Goal: Task Accomplishment & Management: Complete application form

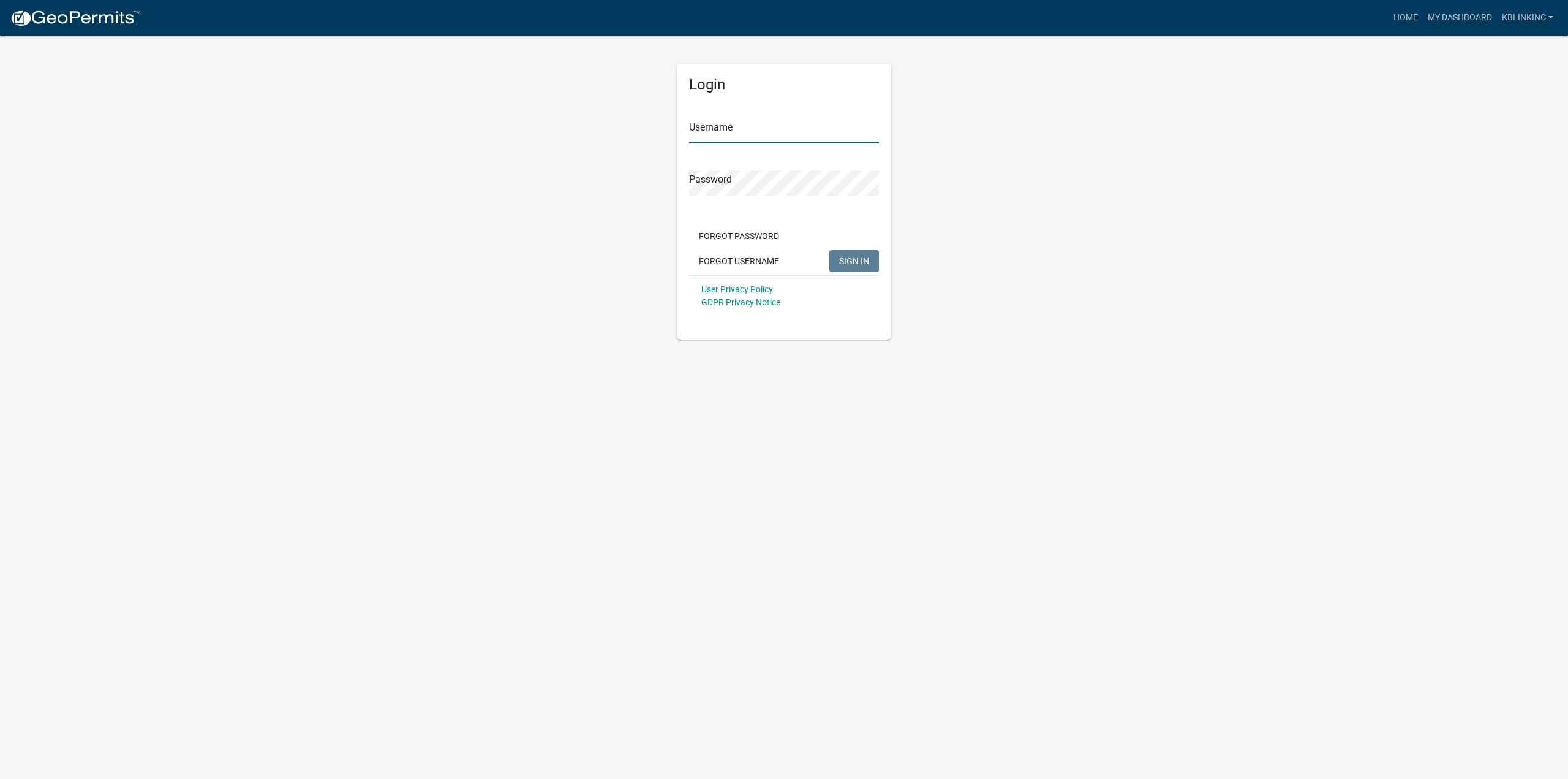
type input "kblinkinc"
click at [844, 258] on span "SIGN IN" at bounding box center [853, 260] width 30 height 10
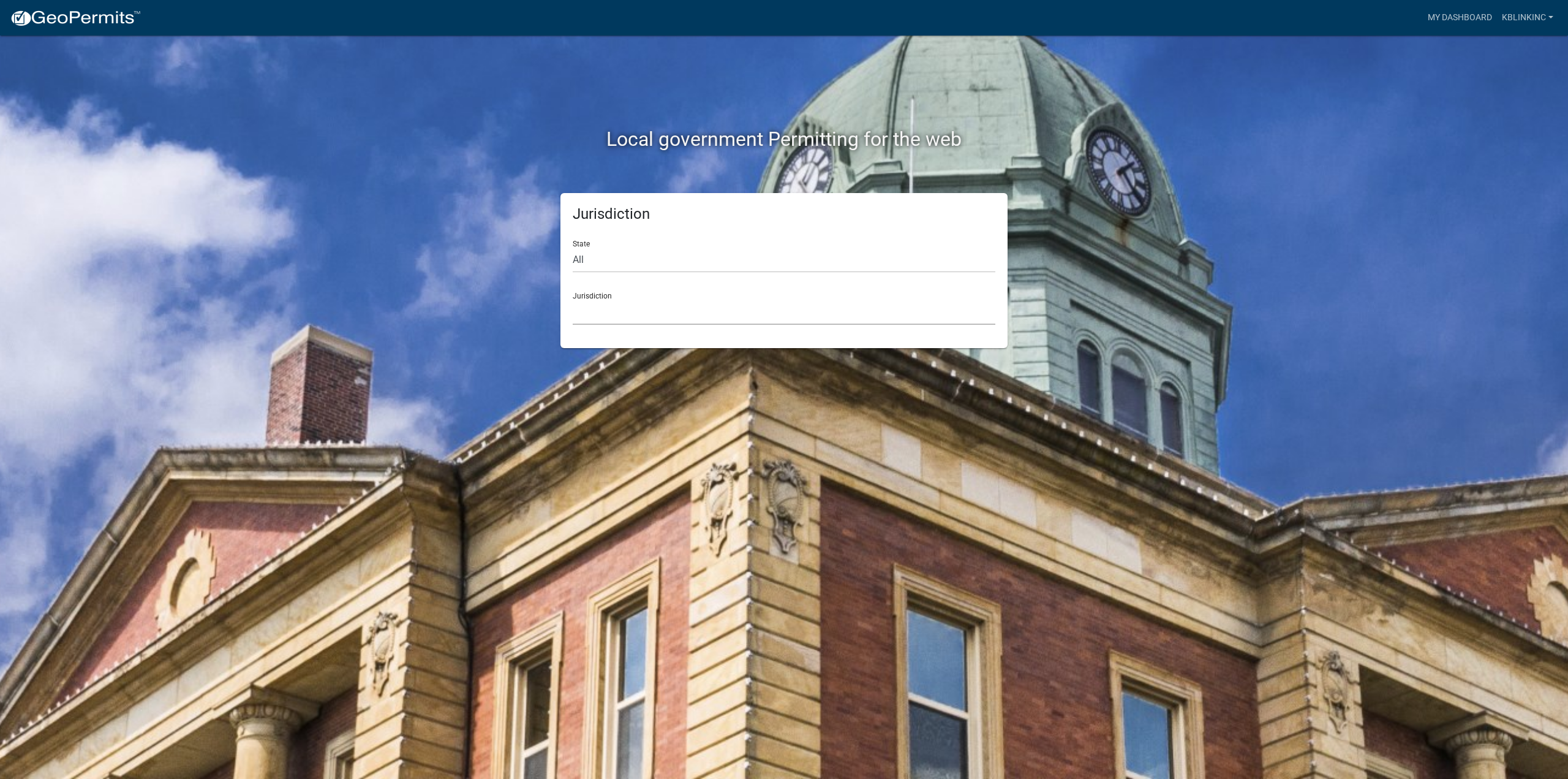
click at [633, 316] on select "[GEOGRAPHIC_DATA], [US_STATE] [GEOGRAPHIC_DATA], [US_STATE][PERSON_NAME][GEOGRA…" at bounding box center [784, 312] width 422 height 25
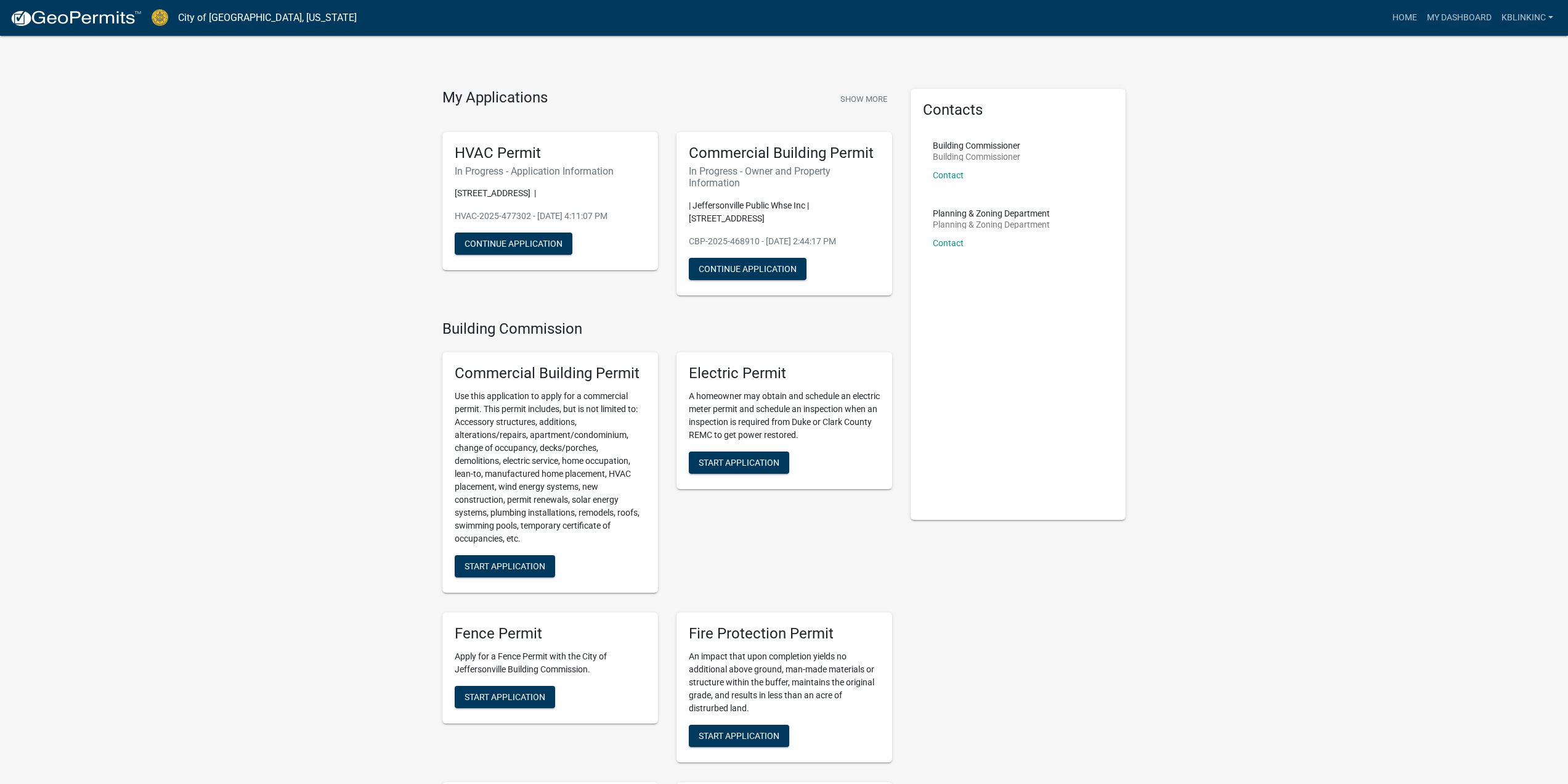
click at [746, 320] on h4 "Building Commission" at bounding box center [667, 328] width 450 height 18
click at [752, 258] on button "Continue Application" at bounding box center [747, 269] width 118 height 22
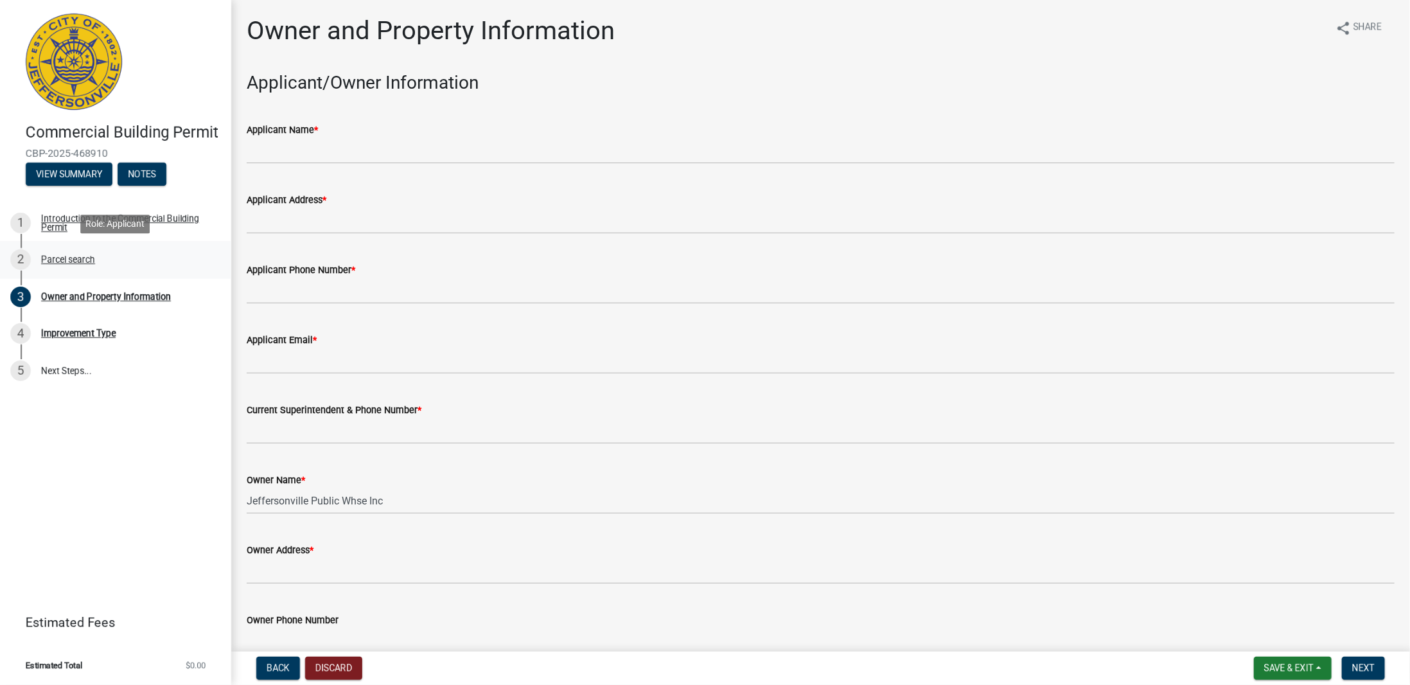
click at [73, 255] on div "Parcel search" at bounding box center [68, 259] width 54 height 9
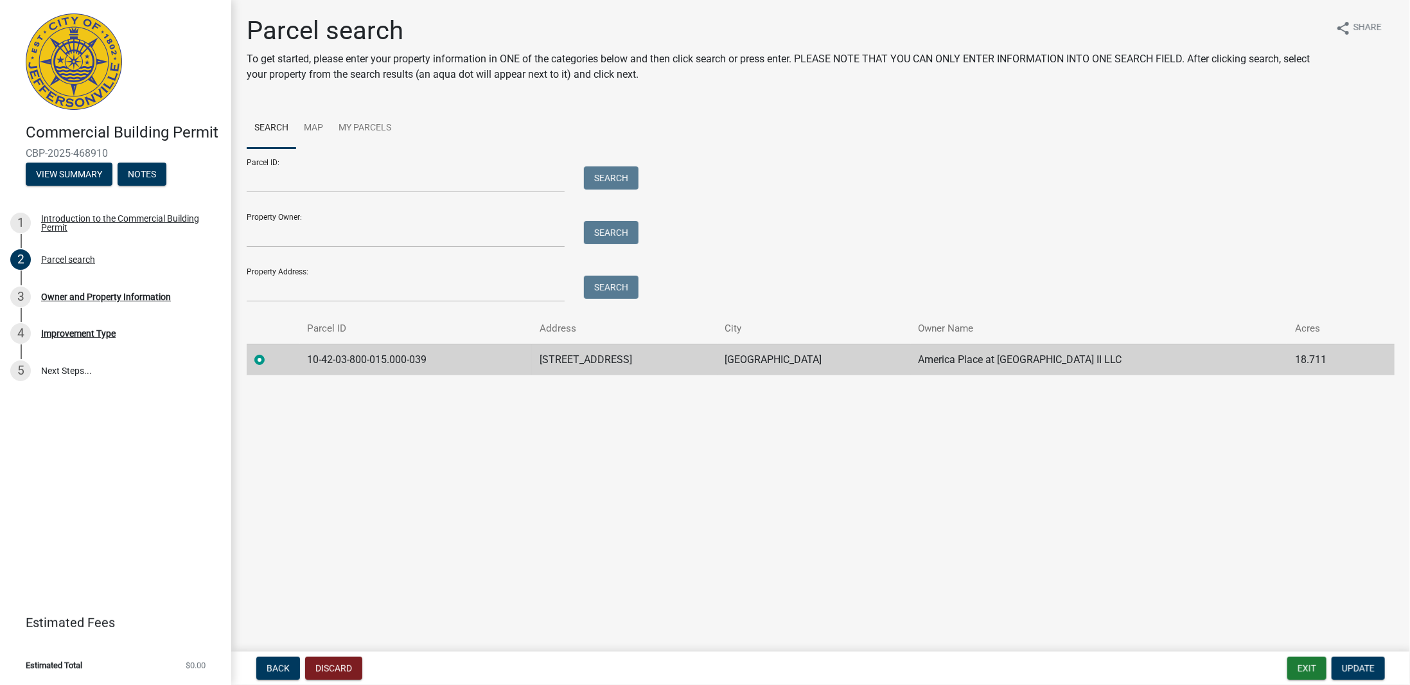
drag, startPoint x: 592, startPoint y: 434, endPoint x: 634, endPoint y: 430, distance: 41.3
click at [594, 434] on main "Parcel search To get started, please enter your property information in ONE of …" at bounding box center [820, 323] width 1179 height 646
click at [761, 429] on main "Parcel search To get started, please enter your property information in ONE of …" at bounding box center [820, 323] width 1179 height 646
drag, startPoint x: 933, startPoint y: 450, endPoint x: 1148, endPoint y: 445, distance: 215.3
click at [943, 448] on main "Parcel search To get started, please enter your property information in ONE of …" at bounding box center [820, 323] width 1179 height 646
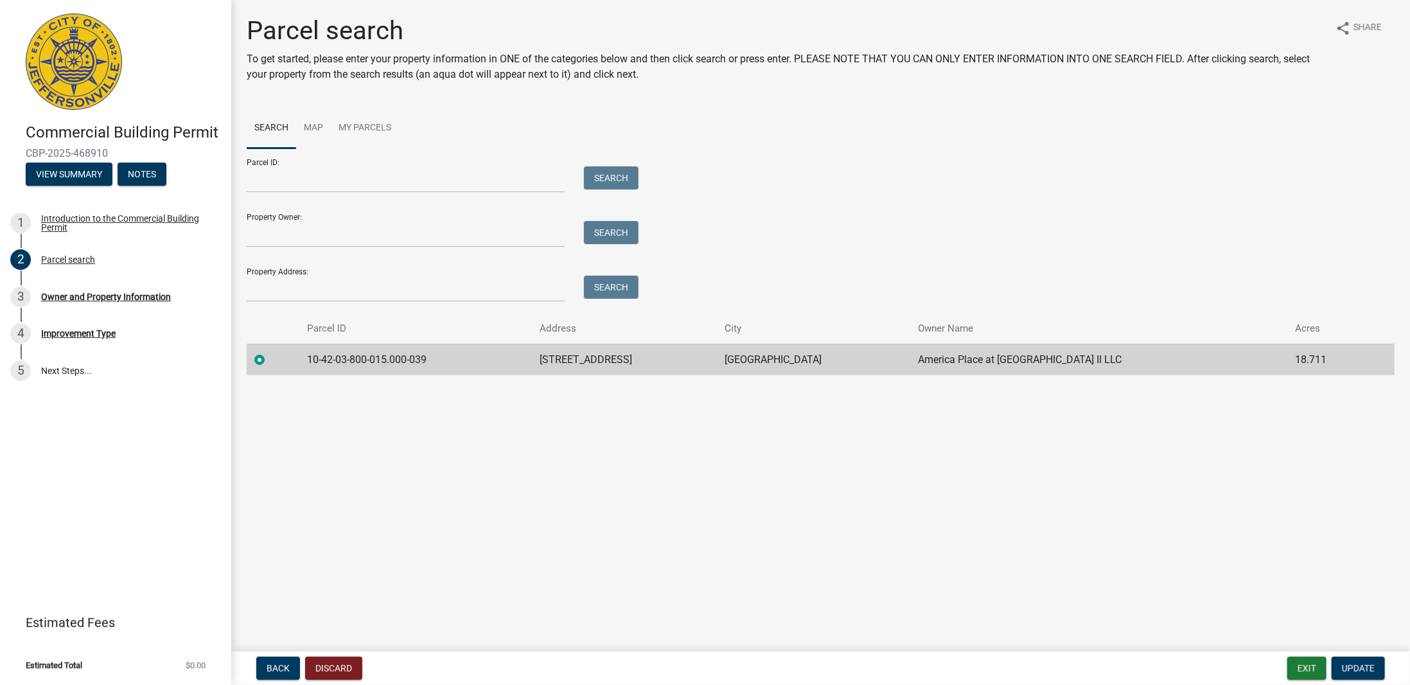
click at [1185, 445] on main "Parcel search To get started, please enter your property information in ONE of …" at bounding box center [820, 323] width 1179 height 646
drag, startPoint x: 1195, startPoint y: 447, endPoint x: 1221, endPoint y: 490, distance: 50.5
click at [1190, 447] on main "Parcel search To get started, please enter your property information in ONE of …" at bounding box center [820, 323] width 1179 height 646
drag, startPoint x: 1369, startPoint y: 661, endPoint x: 1321, endPoint y: 656, distance: 47.8
click at [1369, 661] on button "Update" at bounding box center [1358, 668] width 53 height 23
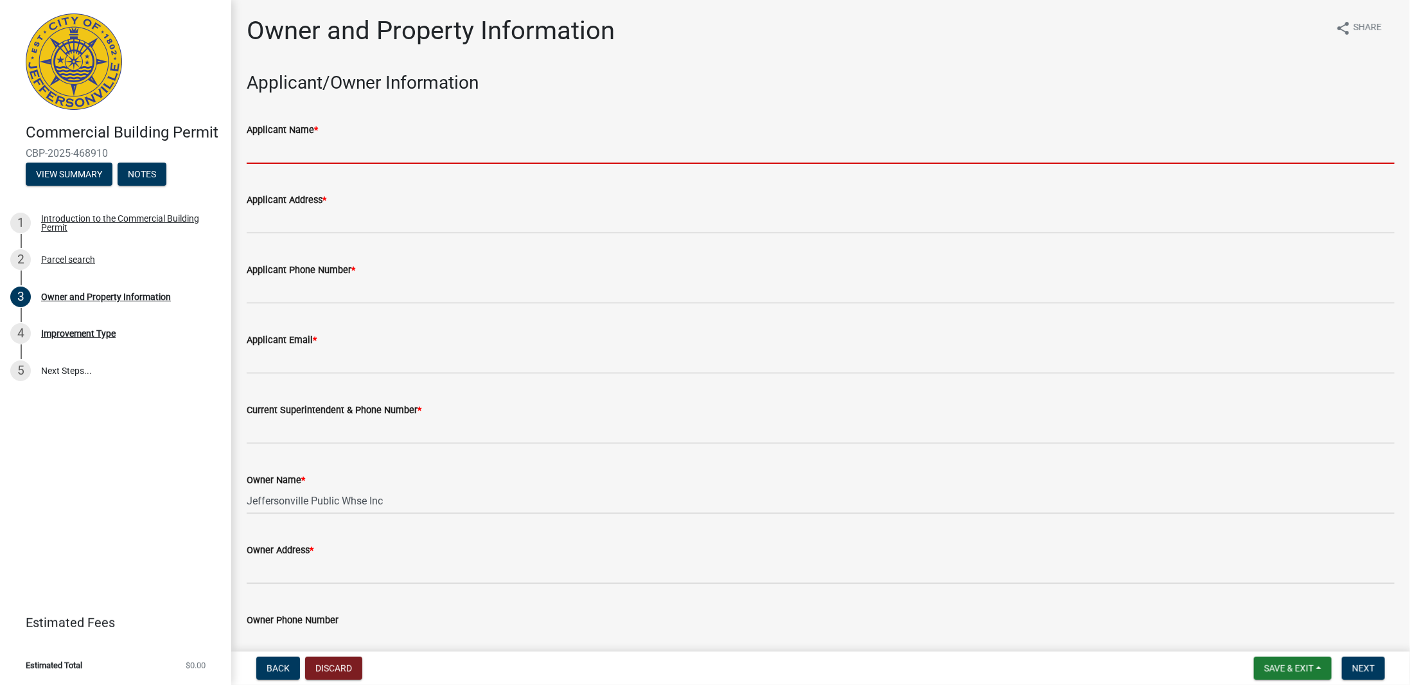
click at [348, 156] on input "Applicant Name *" at bounding box center [821, 151] width 1148 height 26
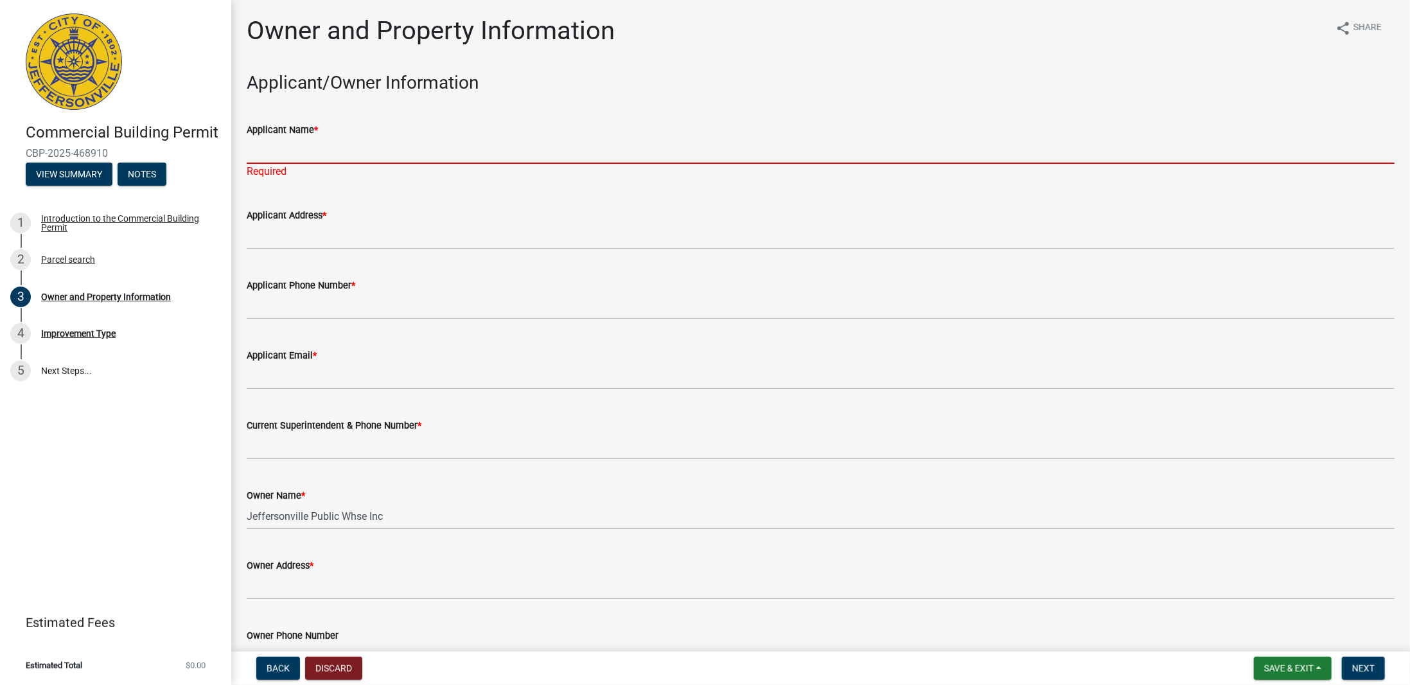
drag, startPoint x: 305, startPoint y: 148, endPoint x: 310, endPoint y: 152, distance: 7.0
click at [305, 147] on input "Applicant Name *" at bounding box center [821, 151] width 1148 height 26
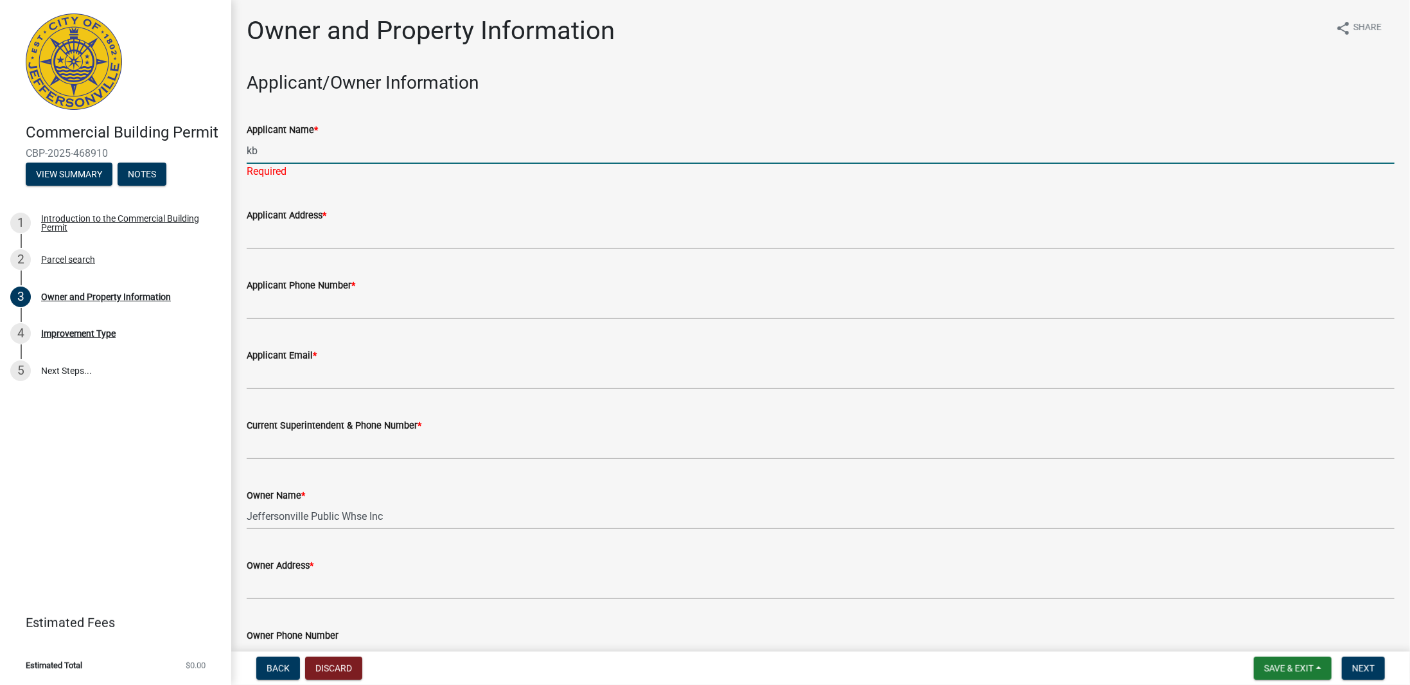
type input "k"
type input "KB LINK INC"
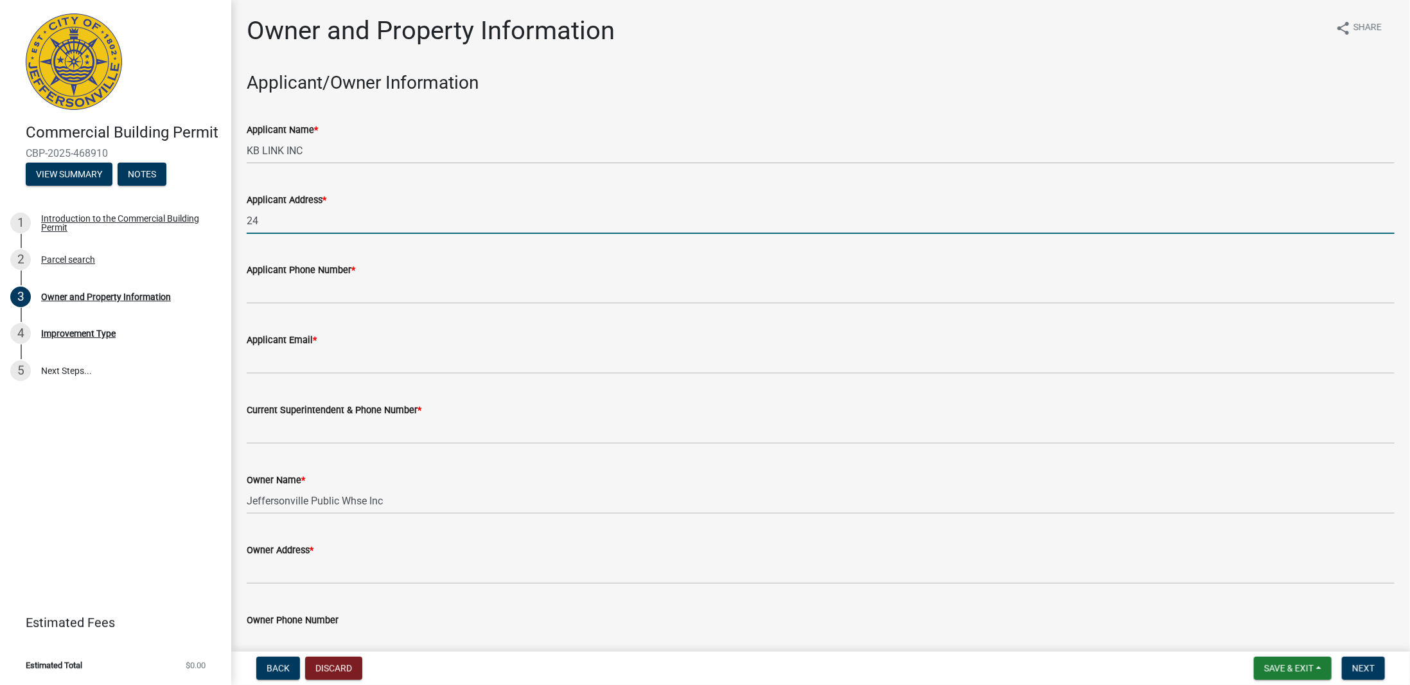
type input "2"
type input "[STREET_ADDRESS][PERSON_NAME]"
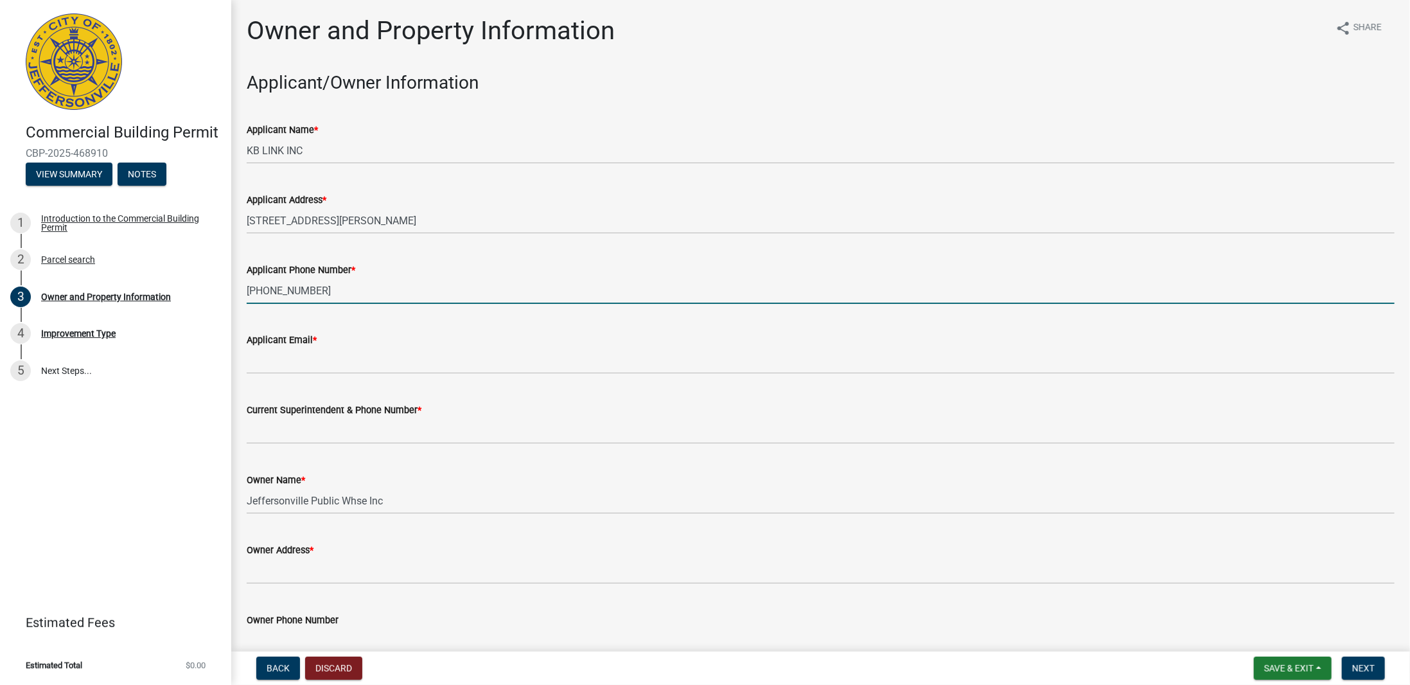
type input "[PHONE_NUMBER]"
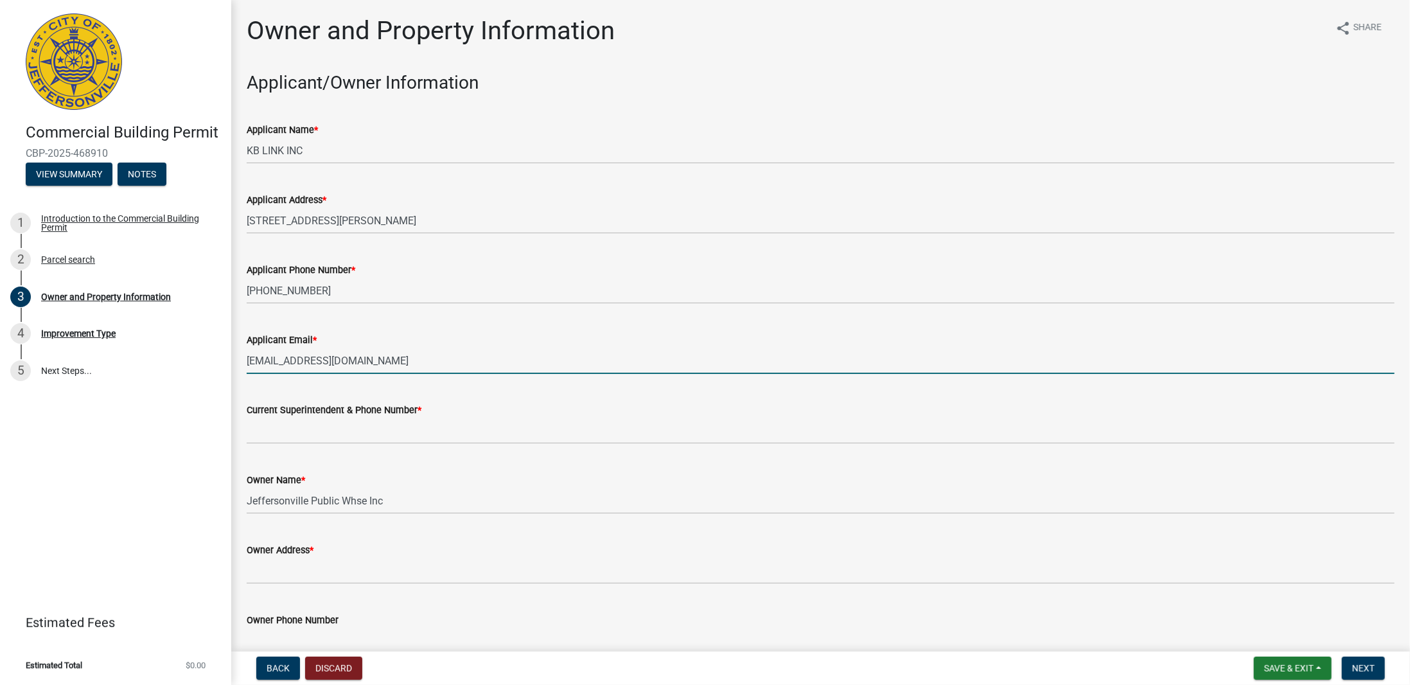
type input "[EMAIL_ADDRESS][DOMAIN_NAME]"
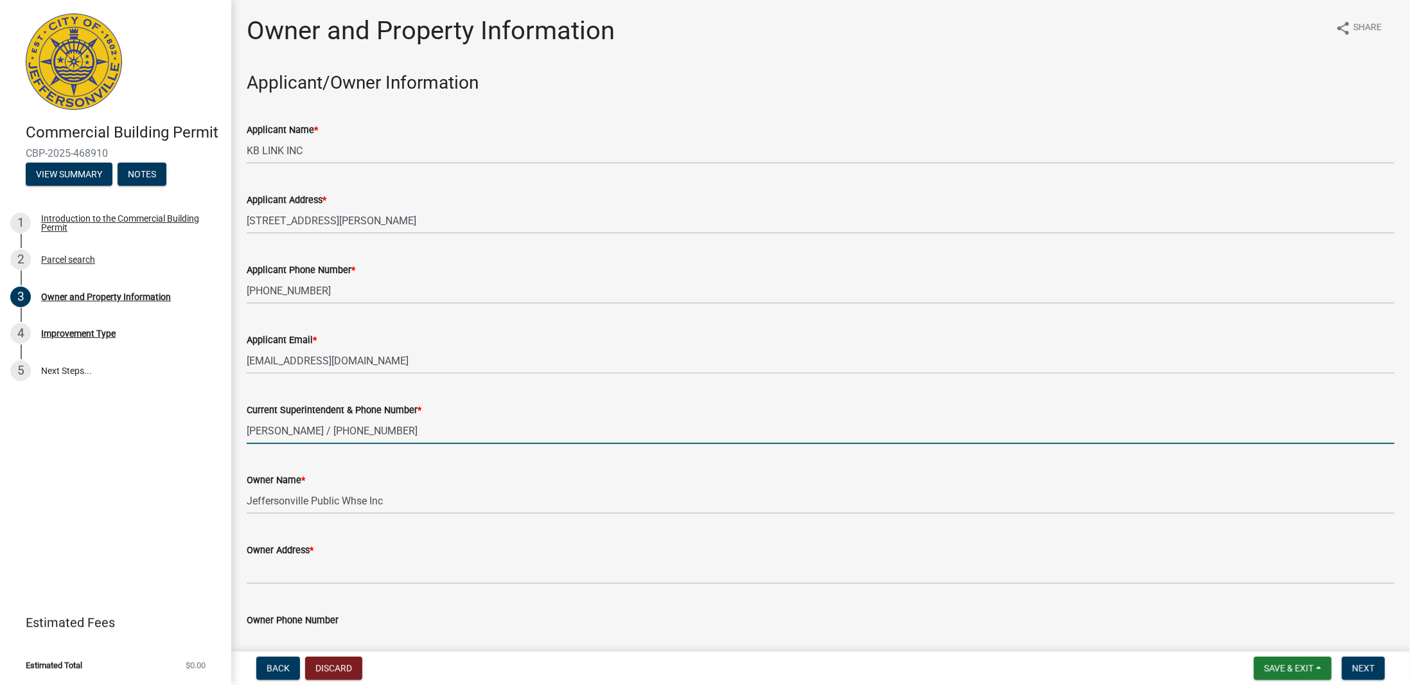
type input "[PERSON_NAME] / [PHONE_NUMBER]"
click at [733, 107] on div "Applicant Name * KB LINK INC" at bounding box center [821, 134] width 1148 height 60
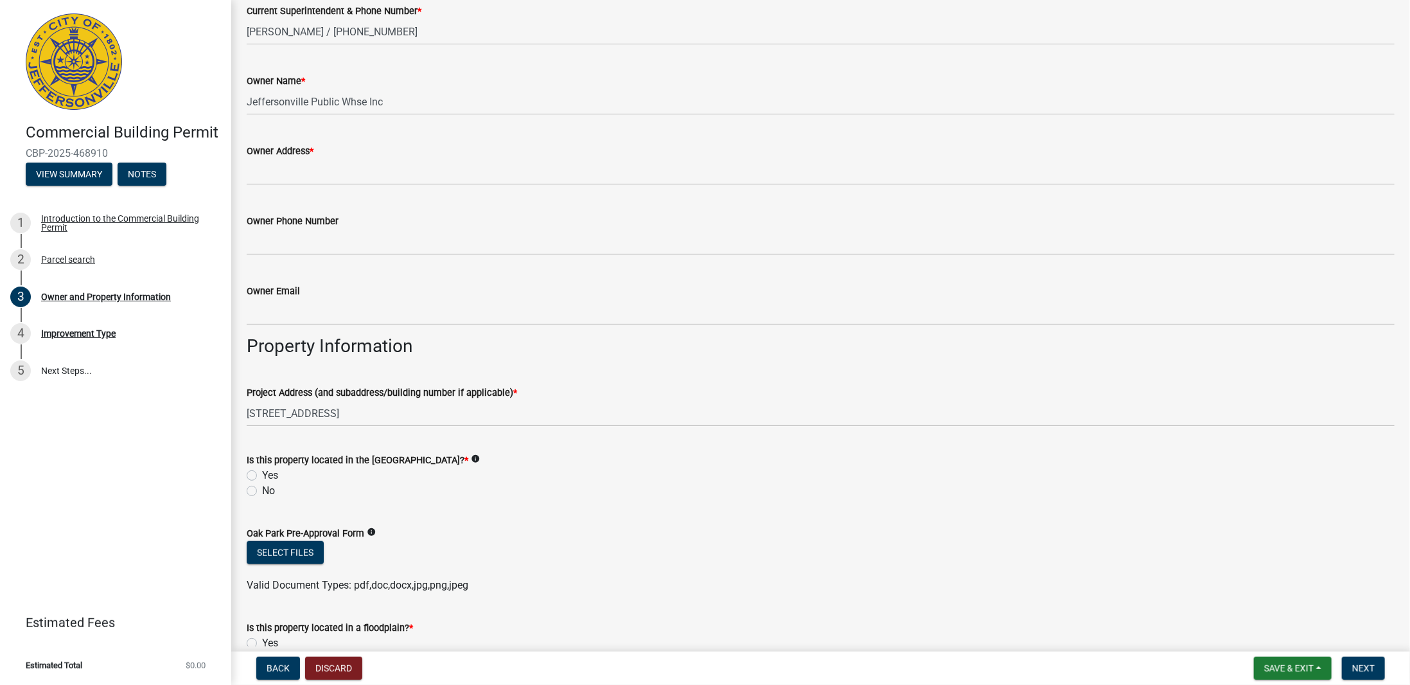
scroll to position [450, 0]
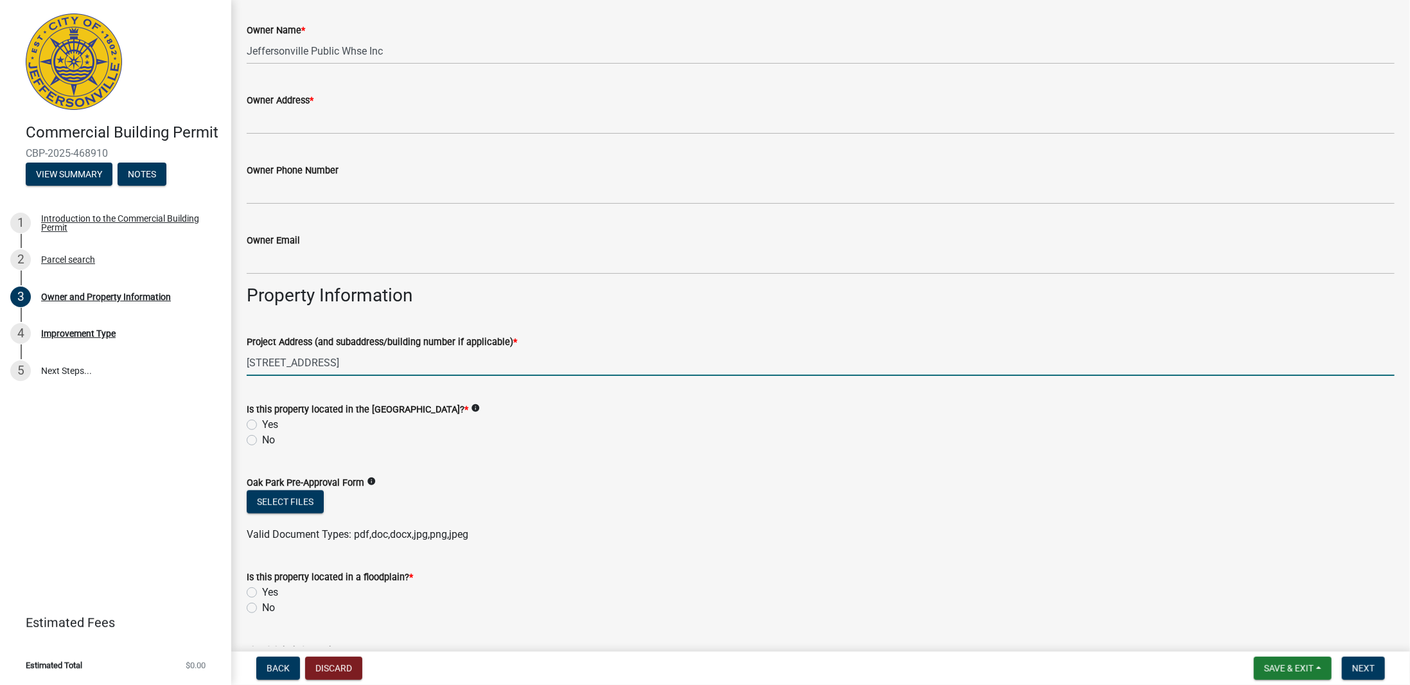
drag, startPoint x: 373, startPoint y: 368, endPoint x: 252, endPoint y: 363, distance: 120.9
click at [235, 368] on div "Owner and Property Information share Share Applicant/Owner Information Applican…" at bounding box center [820, 150] width 1179 height 1168
click at [471, 355] on input "[STREET_ADDRESS]" at bounding box center [821, 363] width 1148 height 26
type input "[STREET_ADDRESS]"
click at [699, 420] on div "Yes" at bounding box center [821, 424] width 1148 height 15
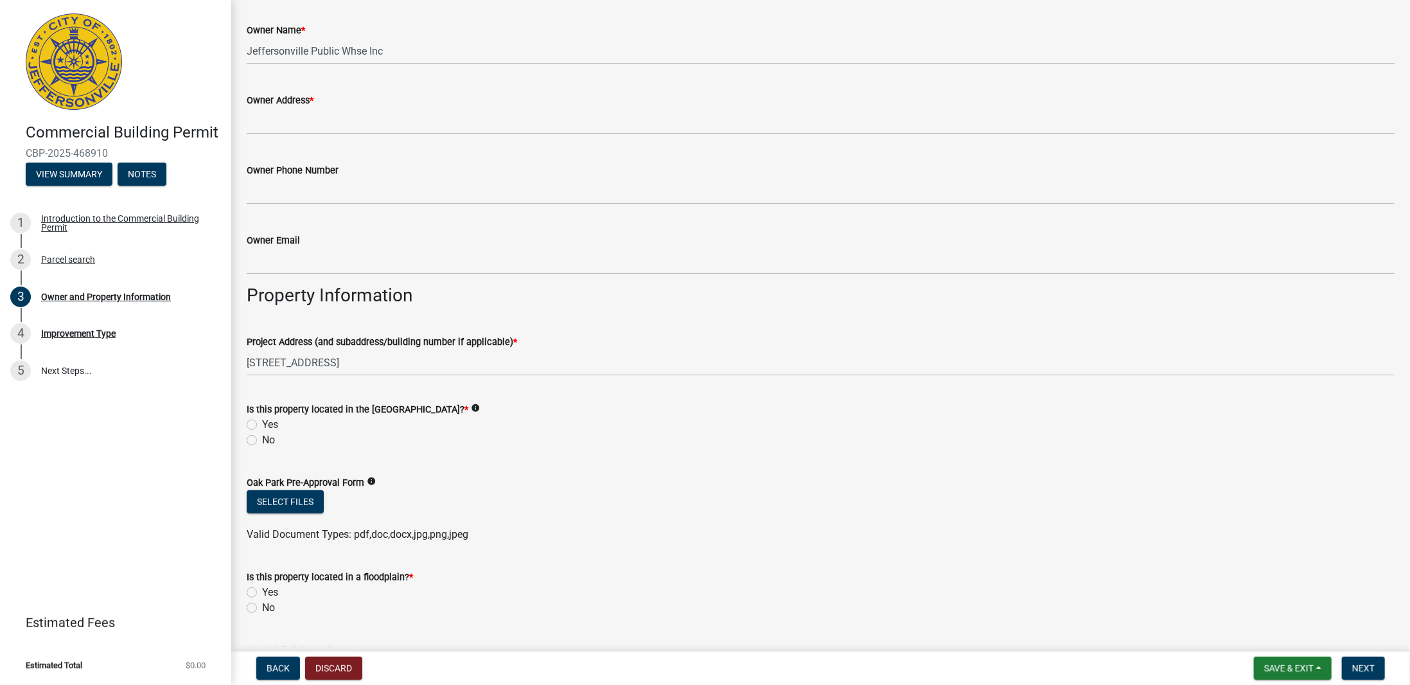
click at [262, 440] on label "No" at bounding box center [268, 439] width 13 height 15
click at [262, 440] on input "No" at bounding box center [266, 436] width 8 height 8
radio input "true"
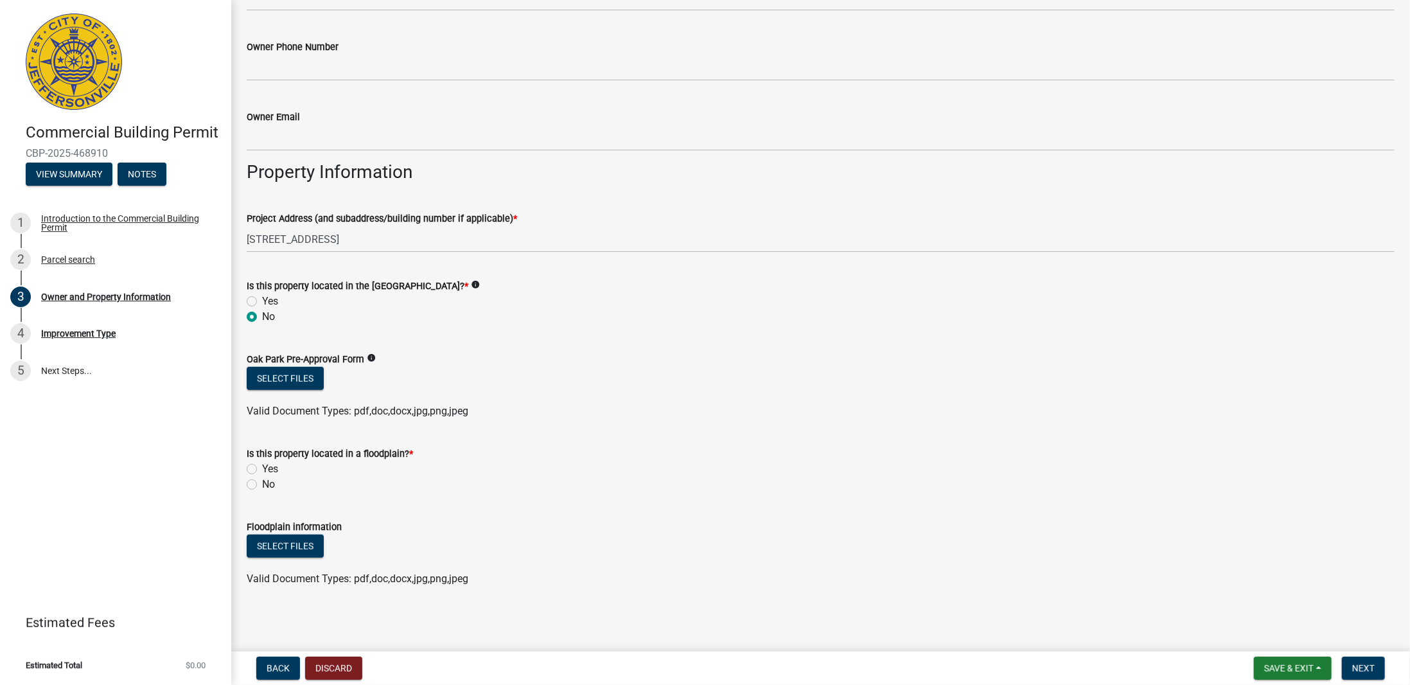
scroll to position [574, 0]
click at [269, 485] on label "No" at bounding box center [268, 483] width 13 height 15
click at [269, 484] on input "No" at bounding box center [266, 480] width 8 height 8
radio input "true"
click at [1368, 667] on span "Next" at bounding box center [1364, 668] width 22 height 10
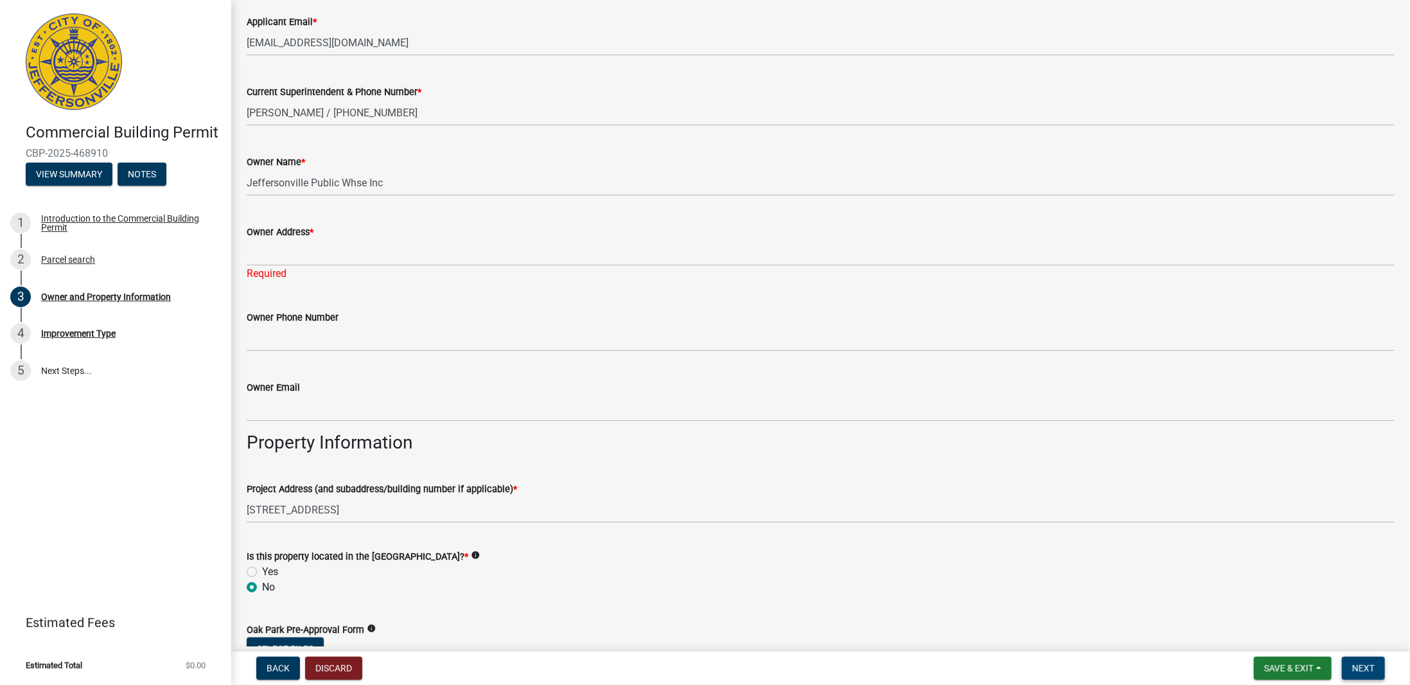
scroll to position [317, 0]
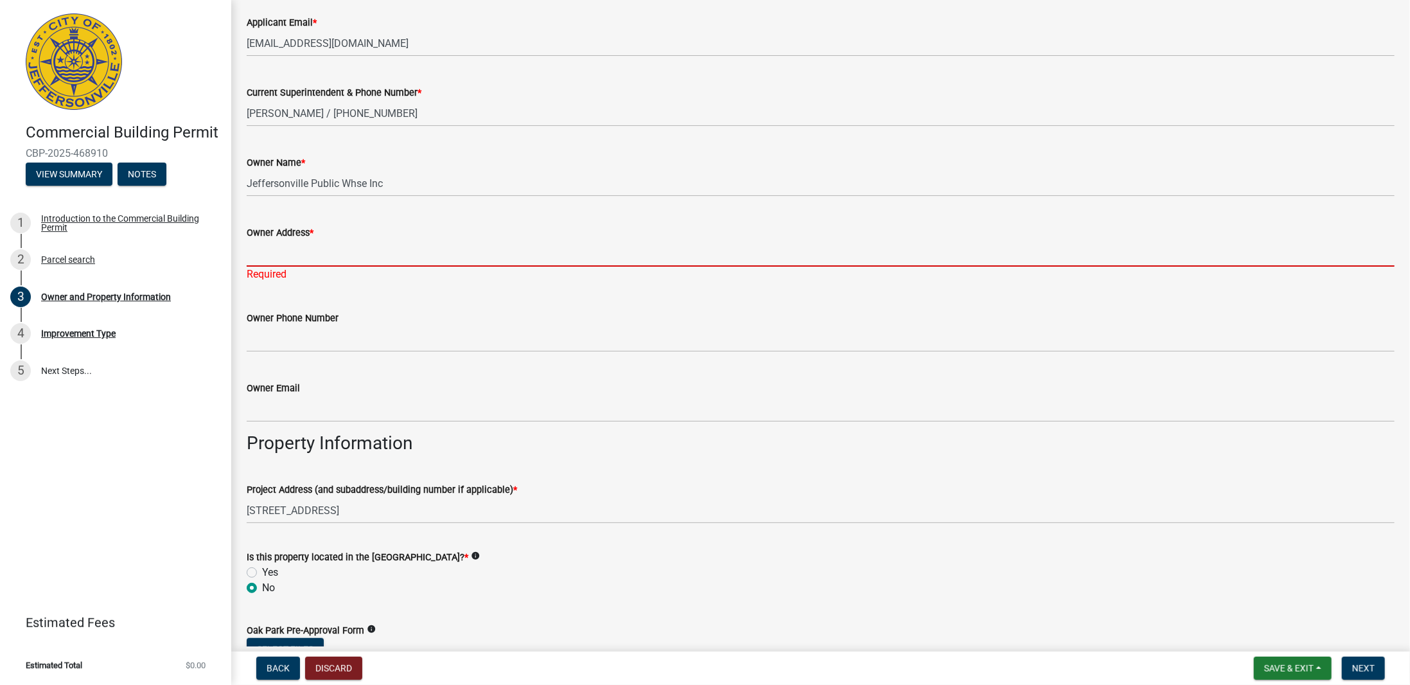
click at [303, 252] on input "Owner Address *" at bounding box center [821, 253] width 1148 height 26
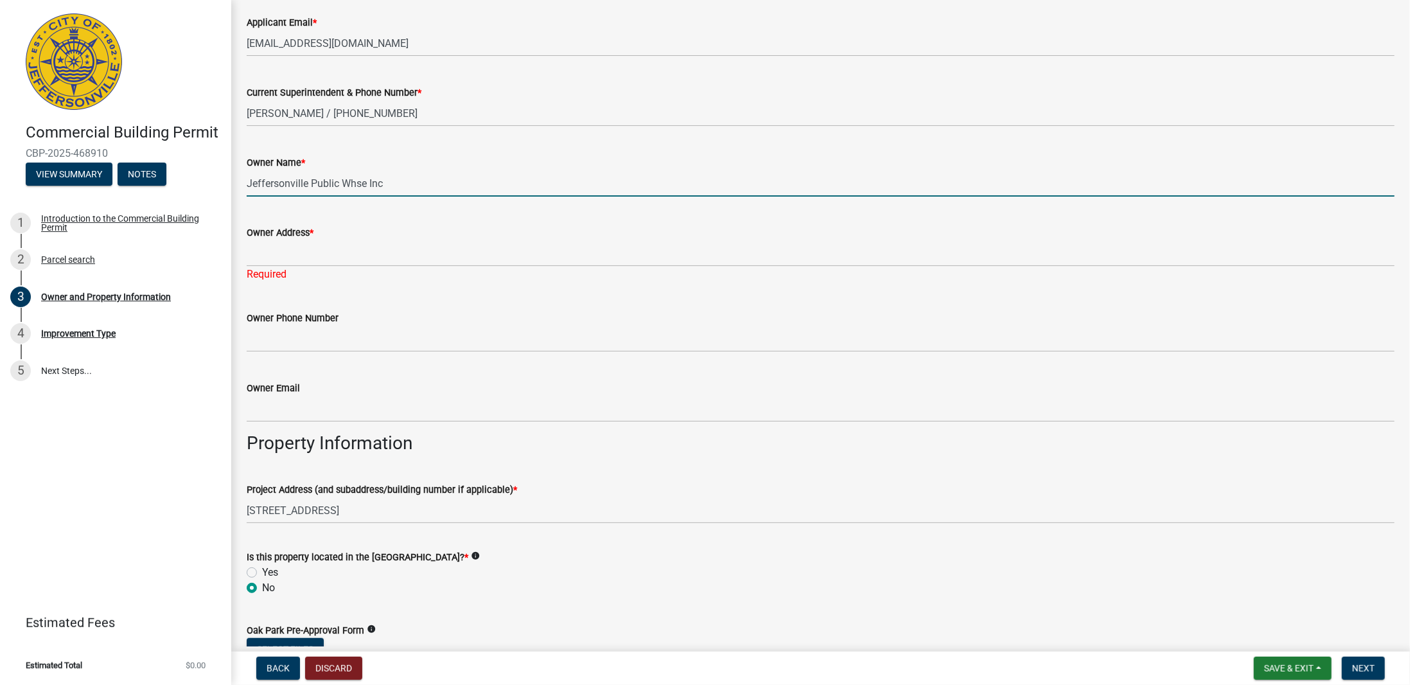
click at [389, 182] on input "Jeffersonville Public Whse Inc" at bounding box center [821, 183] width 1148 height 26
drag, startPoint x: 399, startPoint y: 183, endPoint x: 192, endPoint y: 187, distance: 206.9
click at [192, 187] on div "Commercial Building Permit CBP-2025-468910 View Summary Notes 1 Introduction to…" at bounding box center [705, 342] width 1410 height 685
type input "AMERICA PLACE AT RIVER RIDGE II LLC"
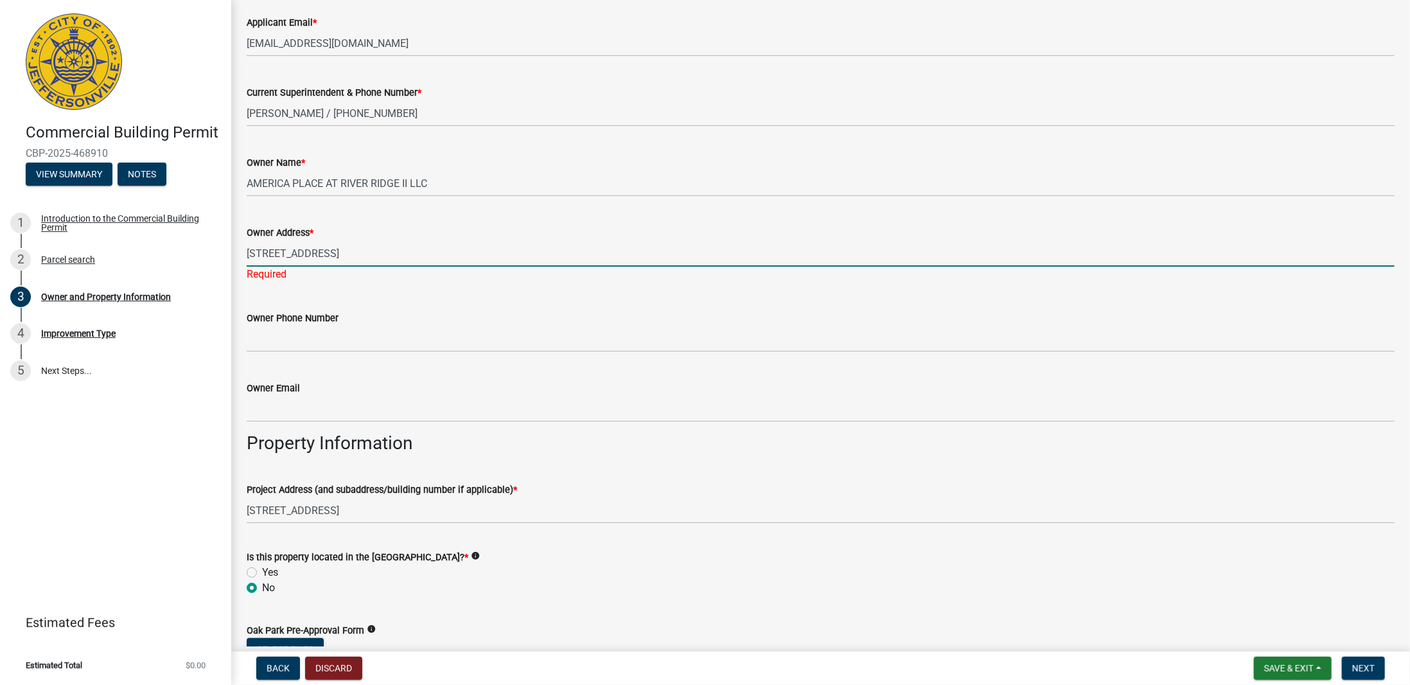
type input "[STREET_ADDRESS]"
click at [509, 297] on div "Owner Phone Number" at bounding box center [821, 322] width 1148 height 60
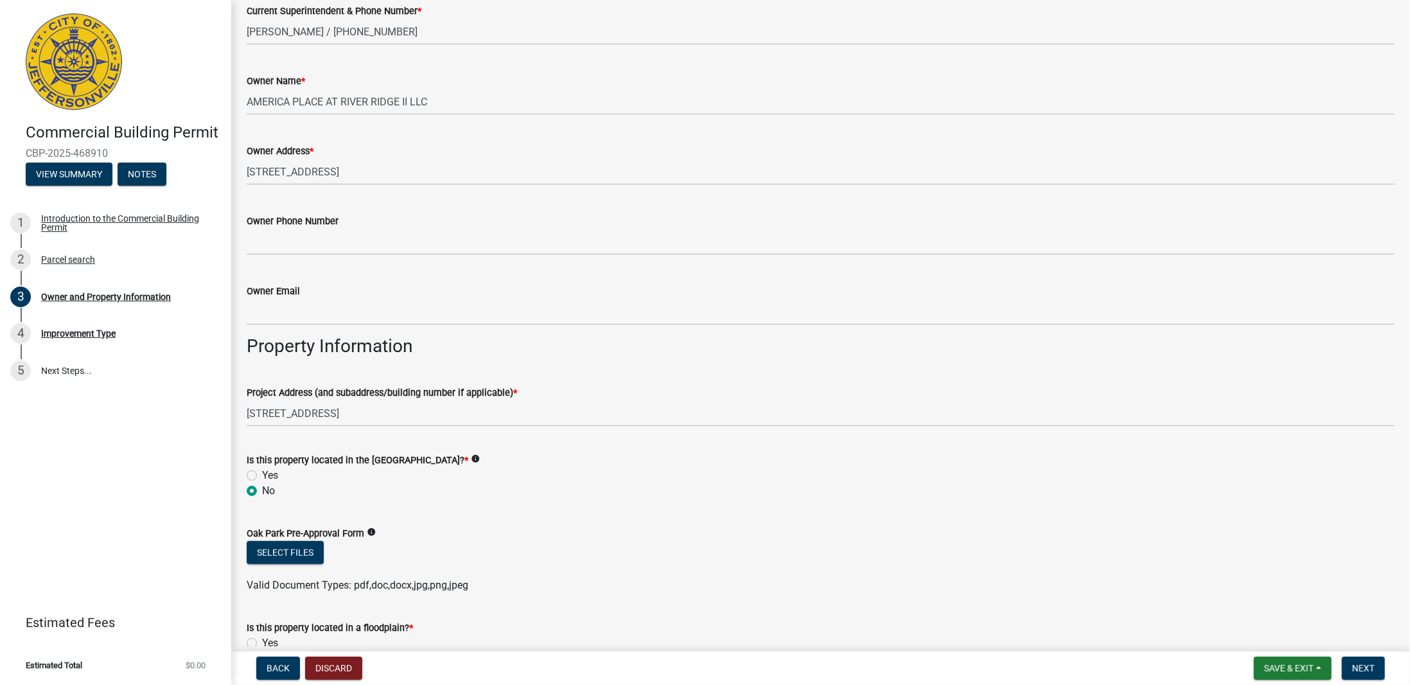
scroll to position [510, 0]
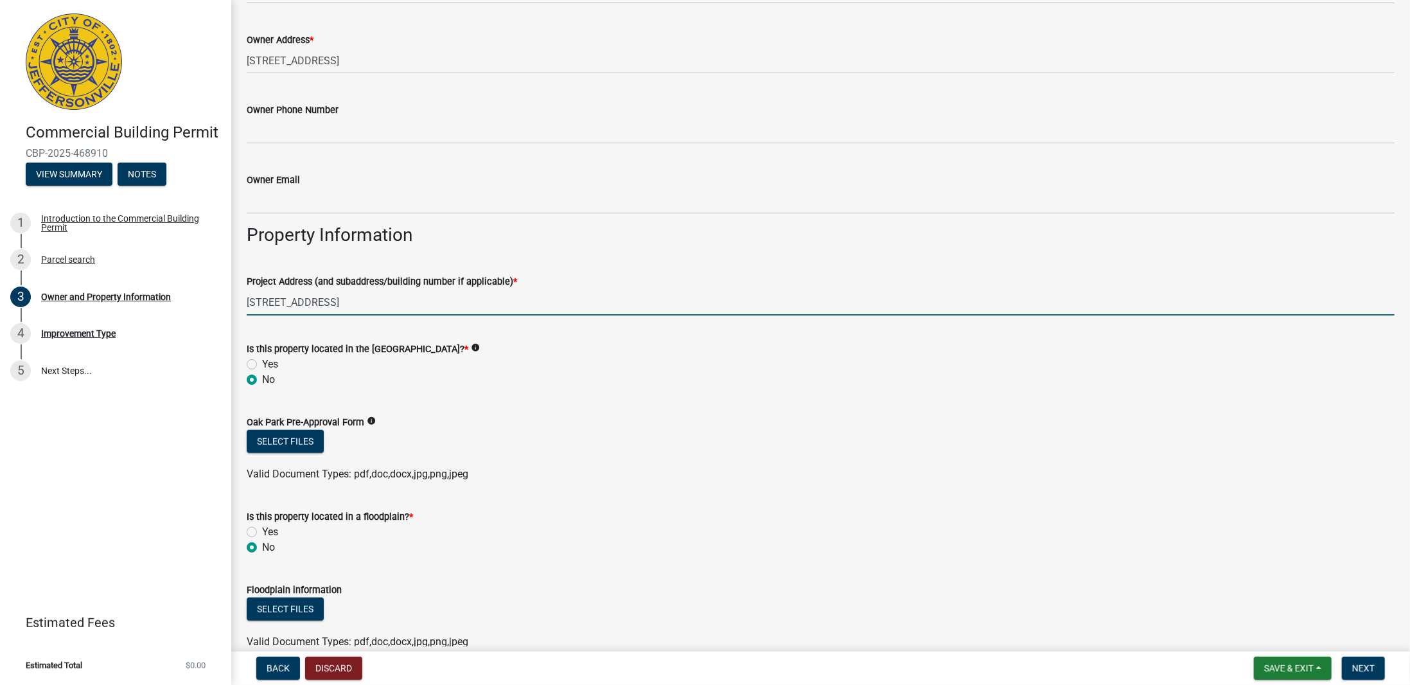
drag, startPoint x: 295, startPoint y: 301, endPoint x: 316, endPoint y: 307, distance: 21.4
click at [295, 301] on input "[STREET_ADDRESS]" at bounding box center [821, 302] width 1148 height 26
type input "[STREET_ADDRESS]"
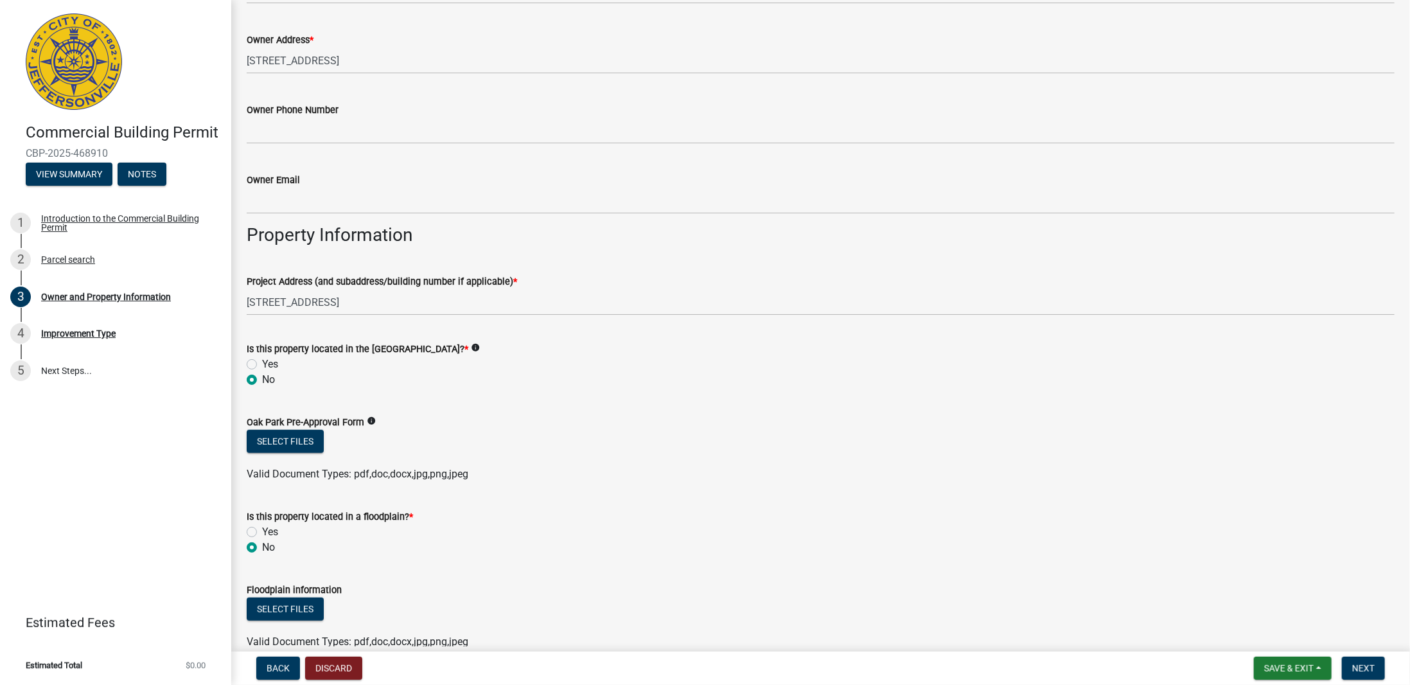
click at [751, 405] on form "Oak Park Pre-Approval Form info Select files Valid Document Types: pdf,doc,docx…" at bounding box center [821, 440] width 1148 height 83
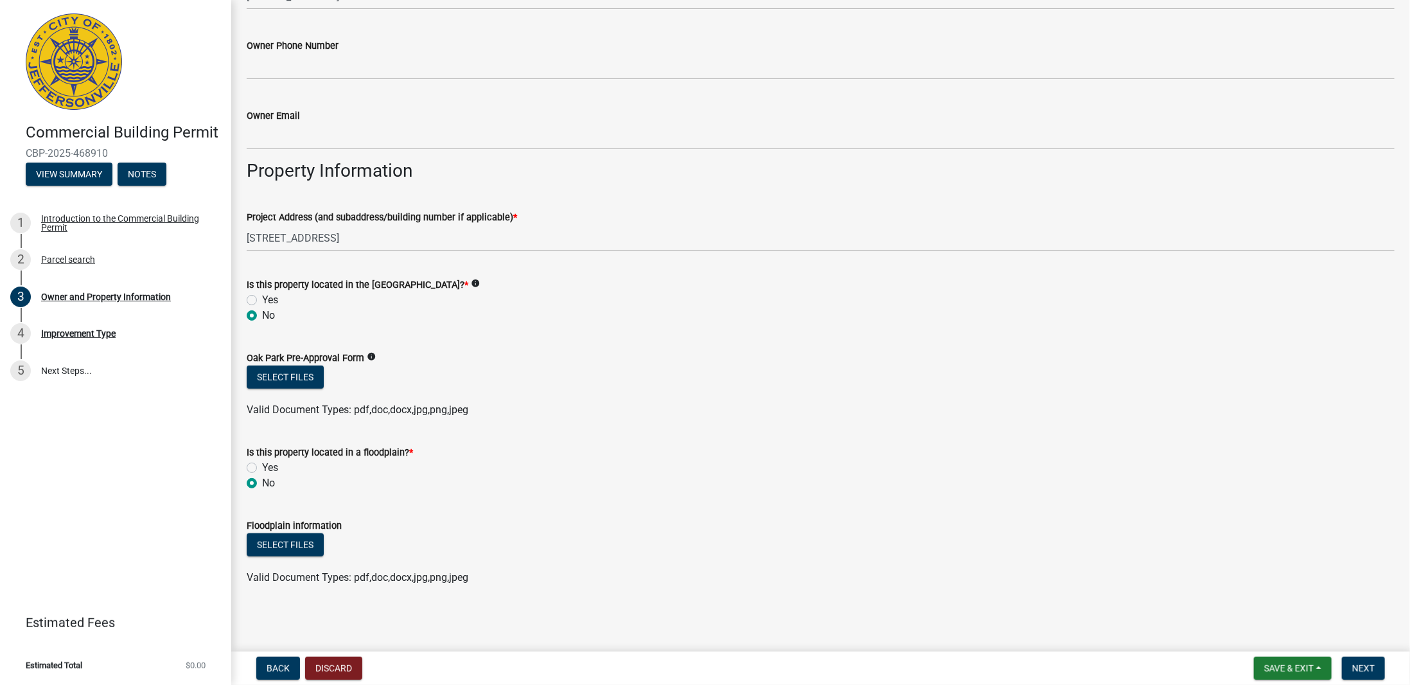
scroll to position [574, 0]
click at [1370, 670] on span "Next" at bounding box center [1364, 668] width 22 height 10
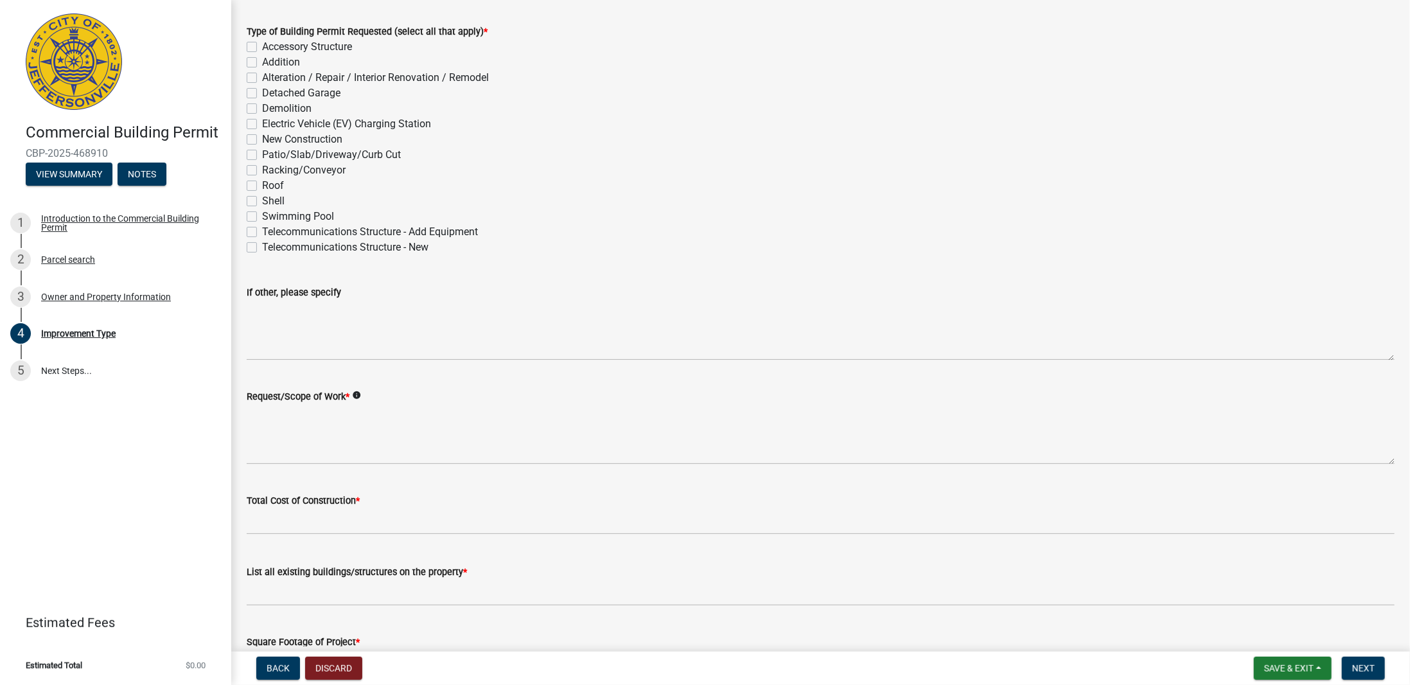
scroll to position [64, 0]
click at [360, 395] on icon "info" at bounding box center [356, 394] width 9 height 9
click at [670, 401] on div "Request/Scope of Work * info" at bounding box center [821, 395] width 1148 height 15
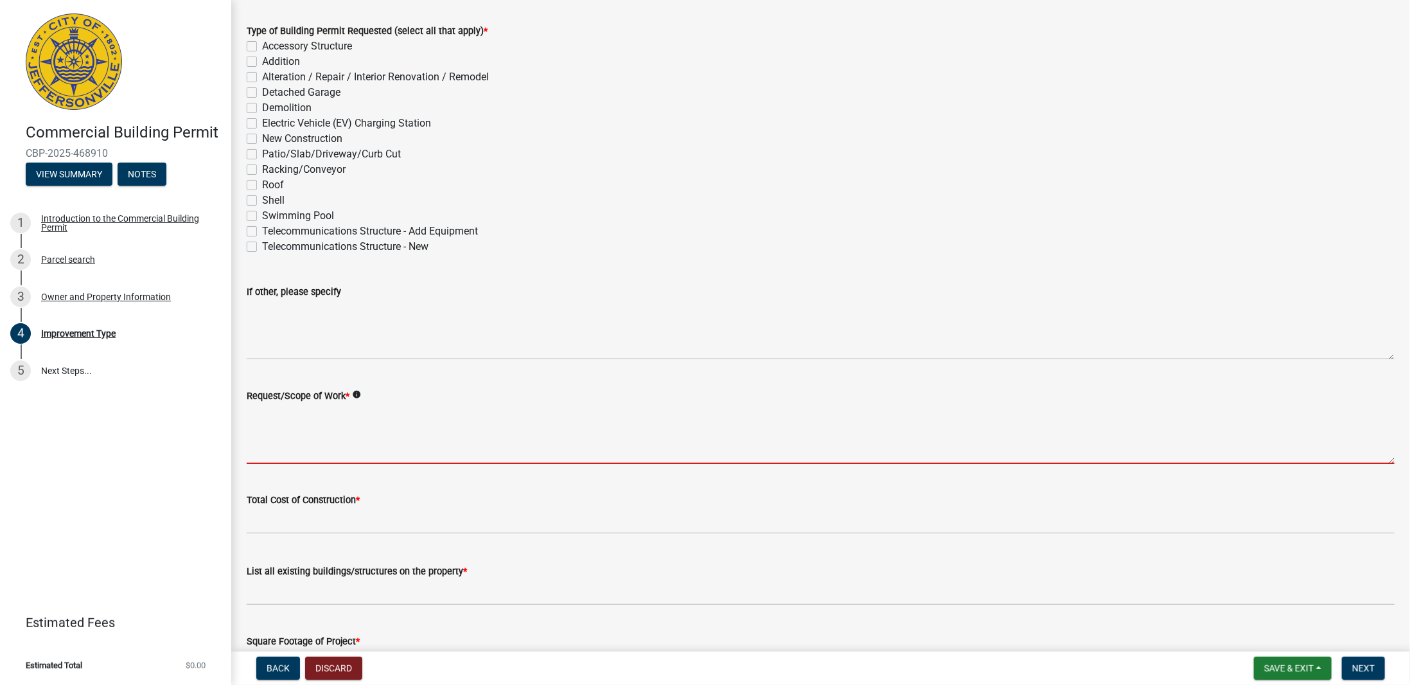
click at [650, 417] on textarea "Request/Scope of Work *" at bounding box center [821, 434] width 1148 height 60
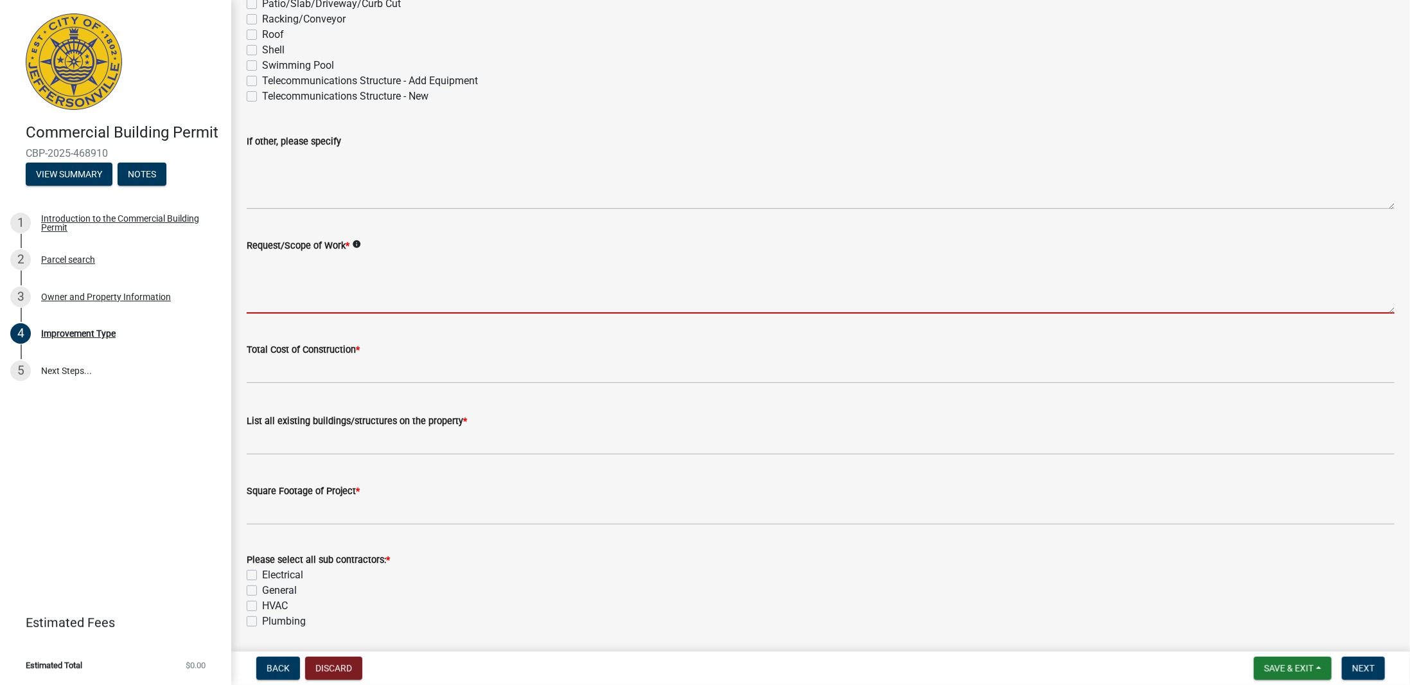
scroll to position [0, 0]
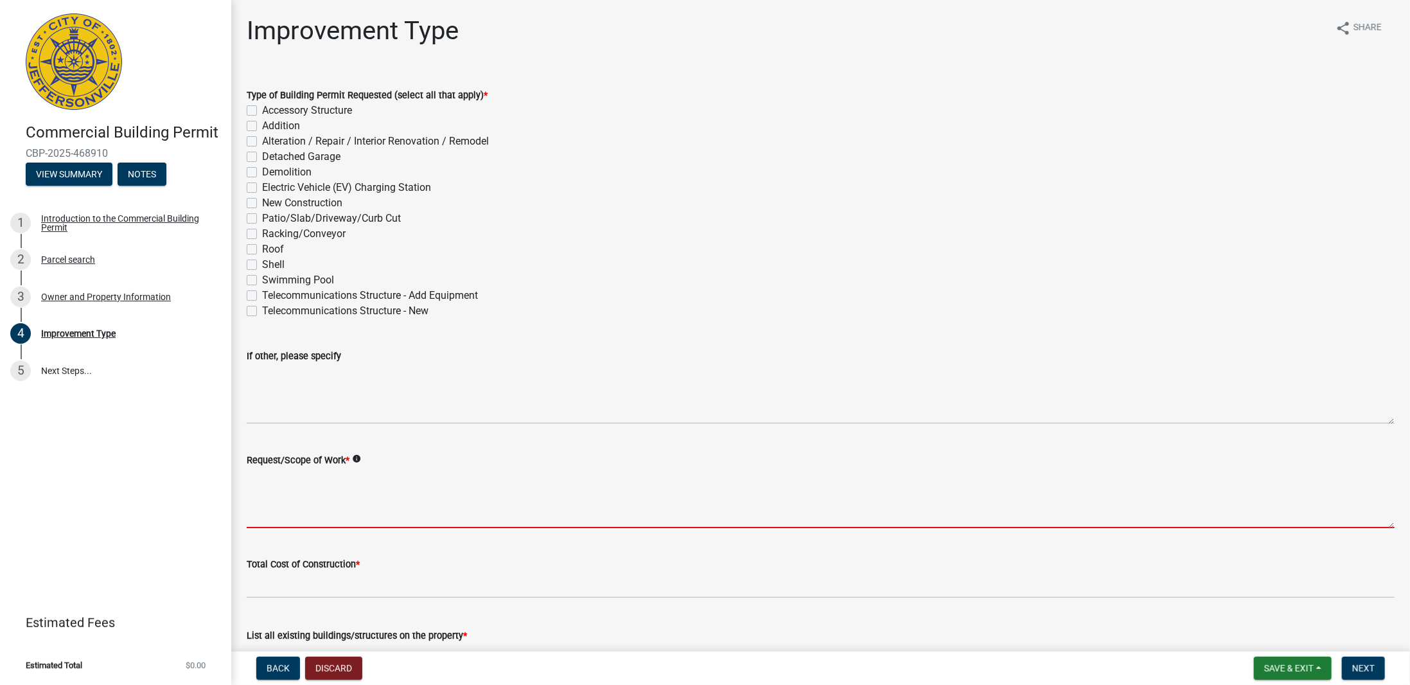
click at [726, 277] on div "Swimming Pool" at bounding box center [821, 279] width 1148 height 15
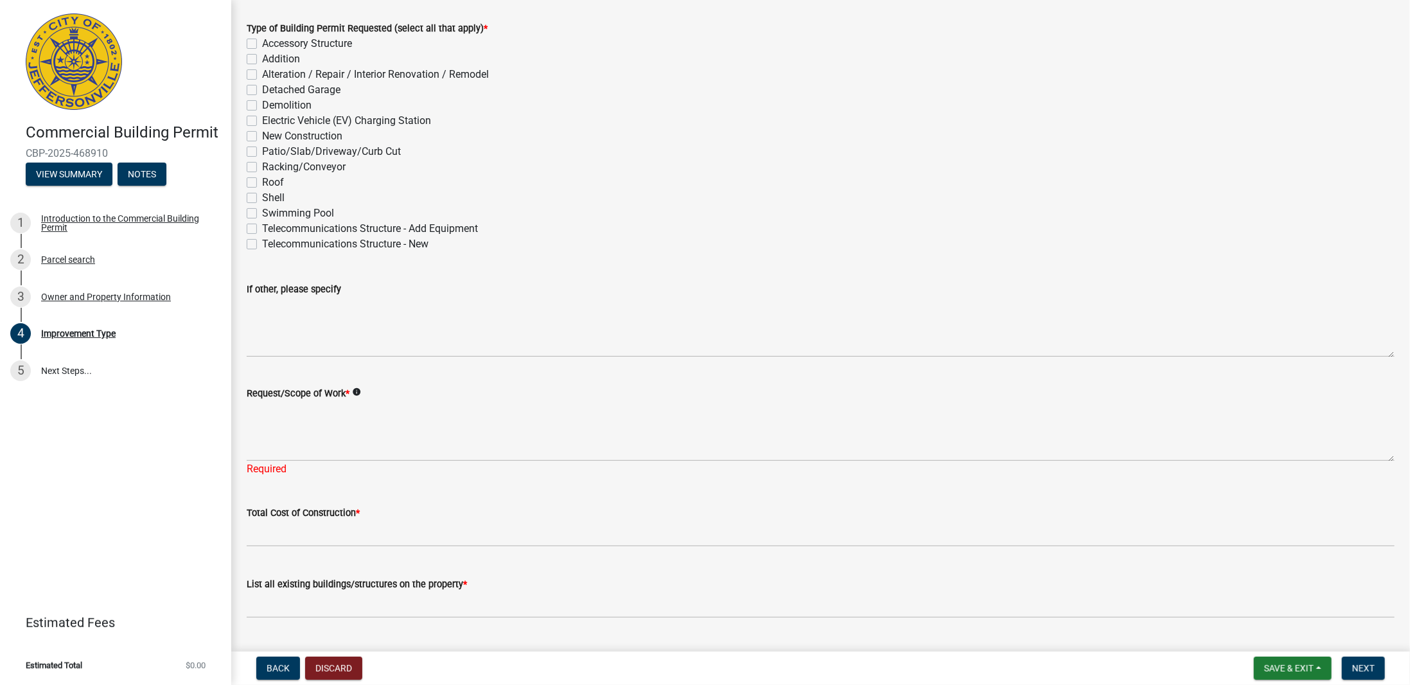
scroll to position [64, 0]
click at [722, 283] on div "If other, please specify" at bounding box center [821, 313] width 1148 height 94
click at [272, 661] on button "Back" at bounding box center [278, 668] width 44 height 23
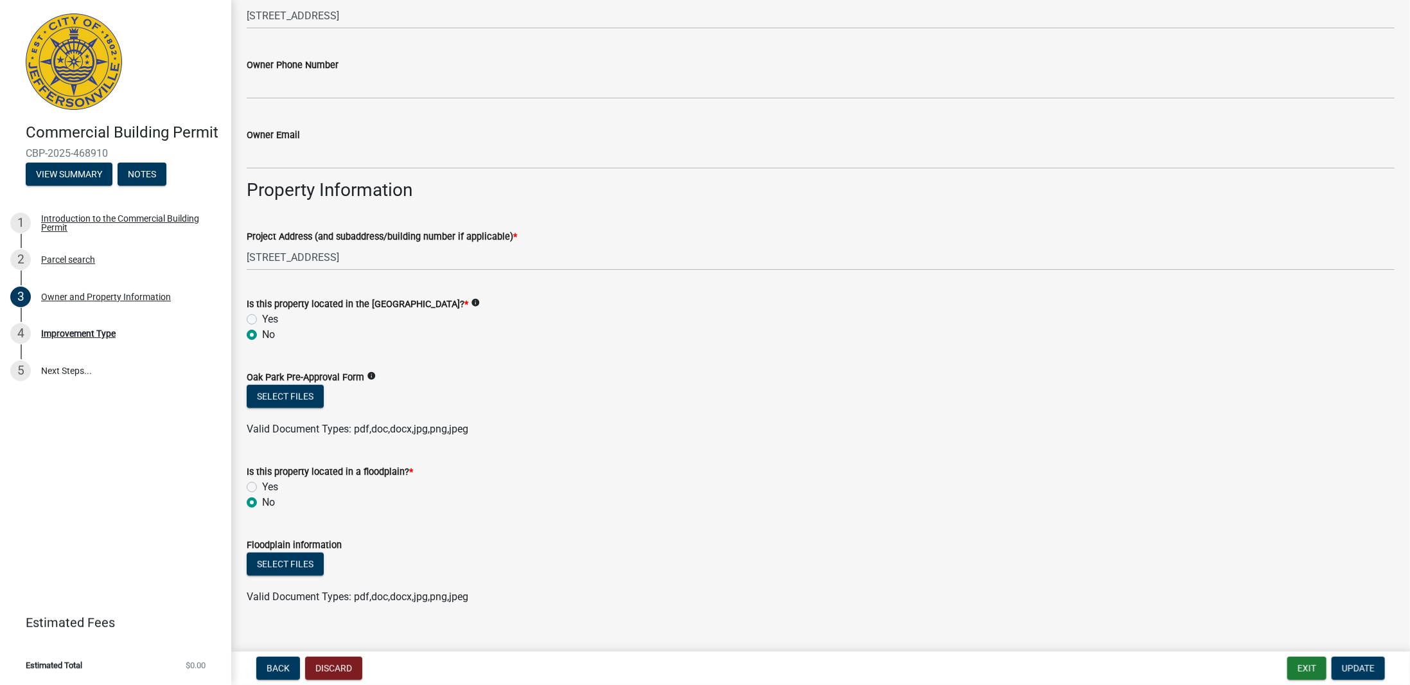
scroll to position [574, 0]
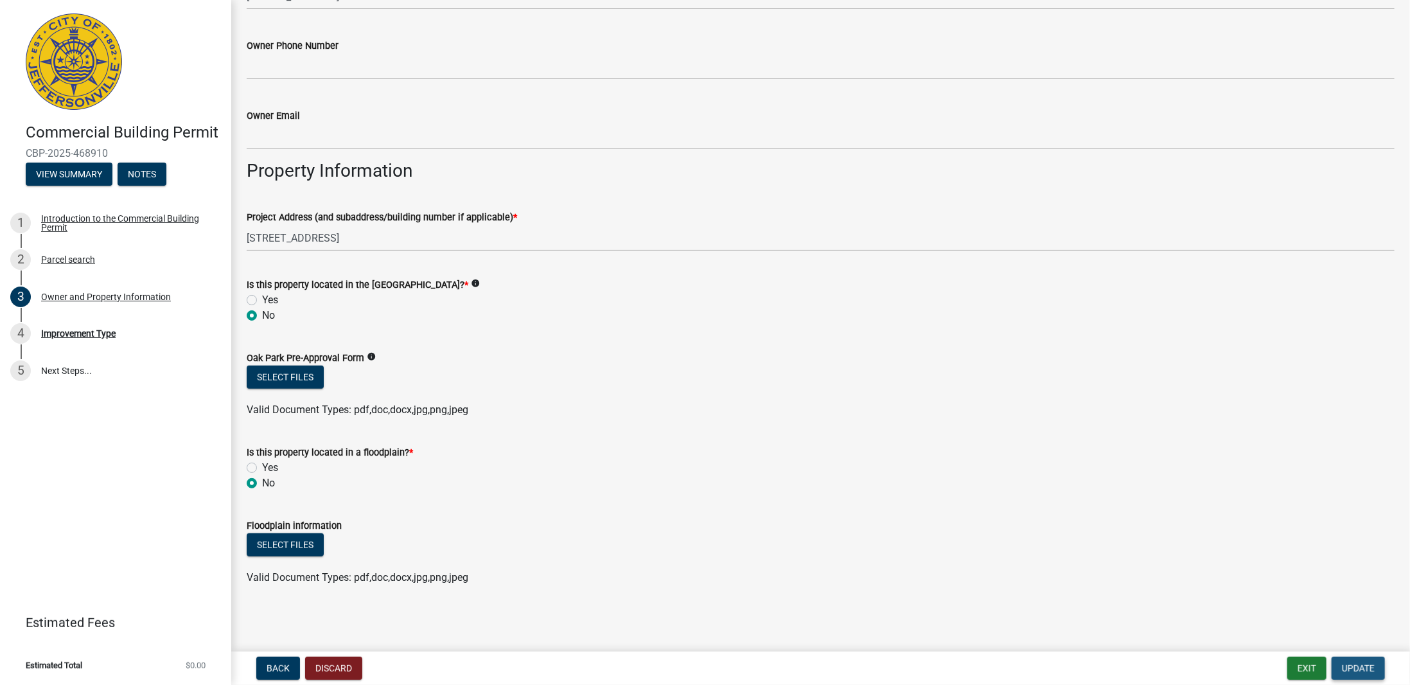
click at [1362, 670] on span "Update" at bounding box center [1358, 668] width 33 height 10
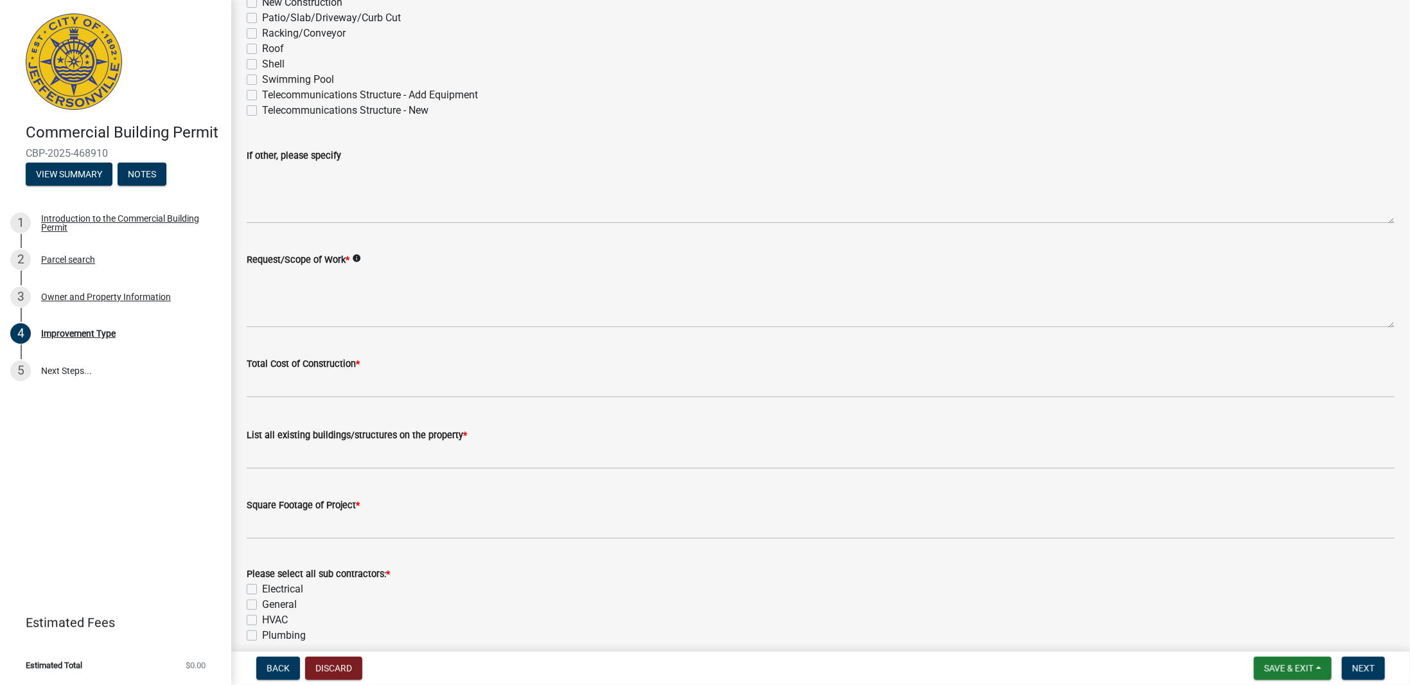
scroll to position [0, 0]
